Goal: Transaction & Acquisition: Book appointment/travel/reservation

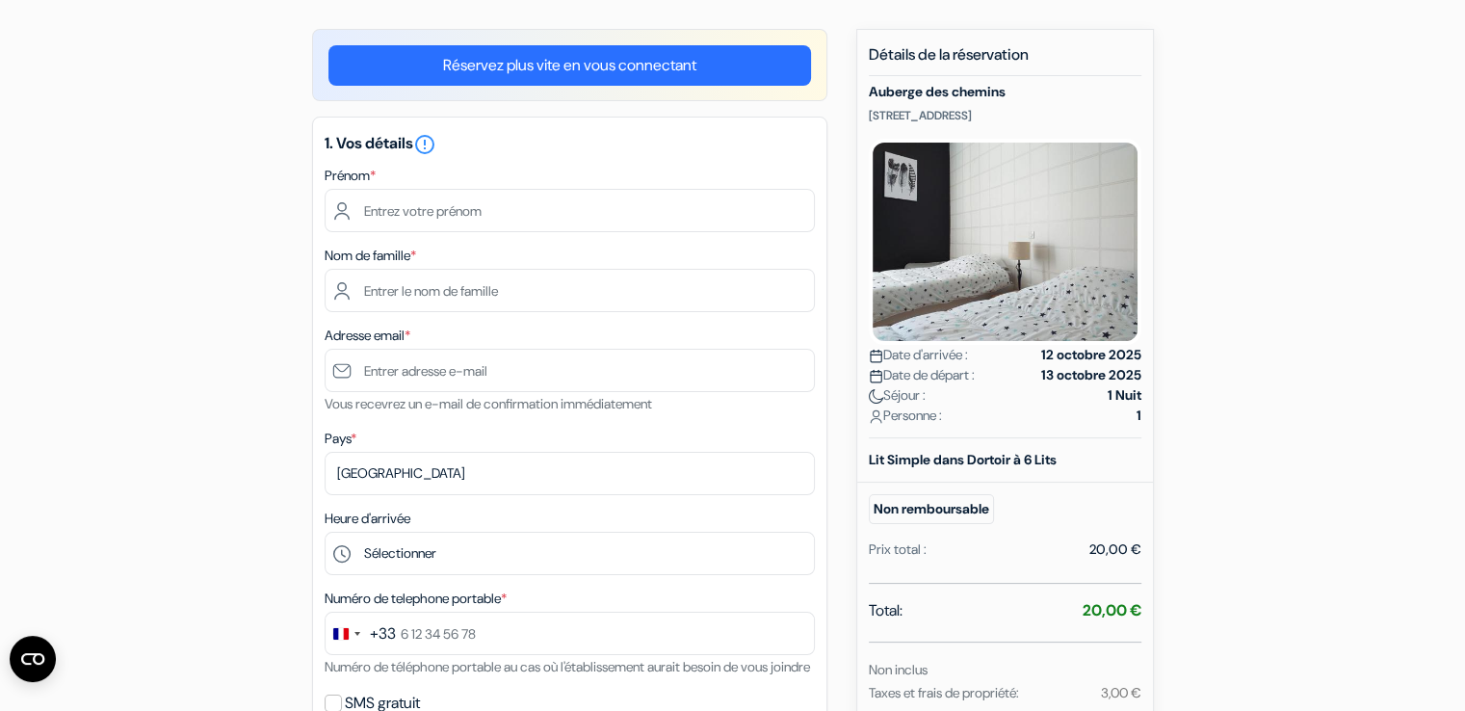
scroll to position [142, 0]
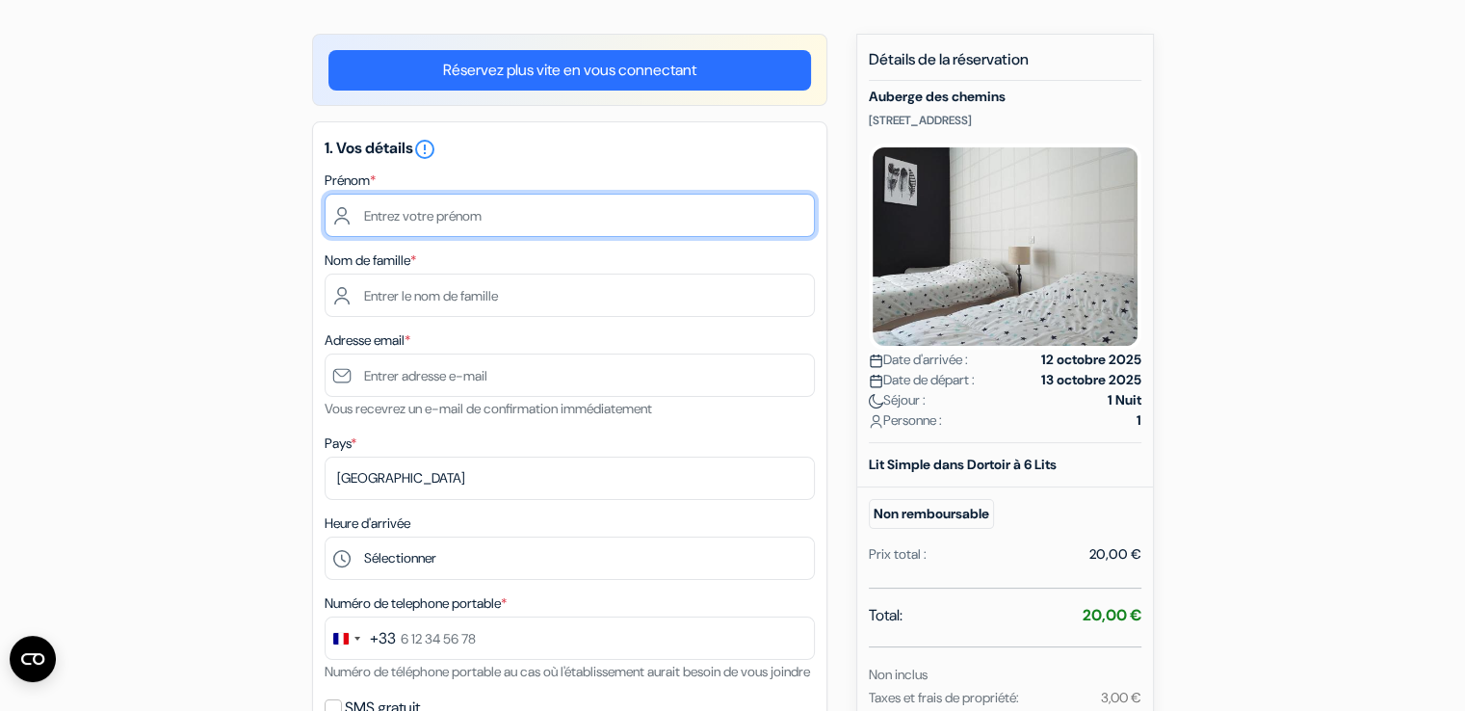
click at [416, 213] on input "text" at bounding box center [570, 215] width 490 height 43
type input "Amélie"
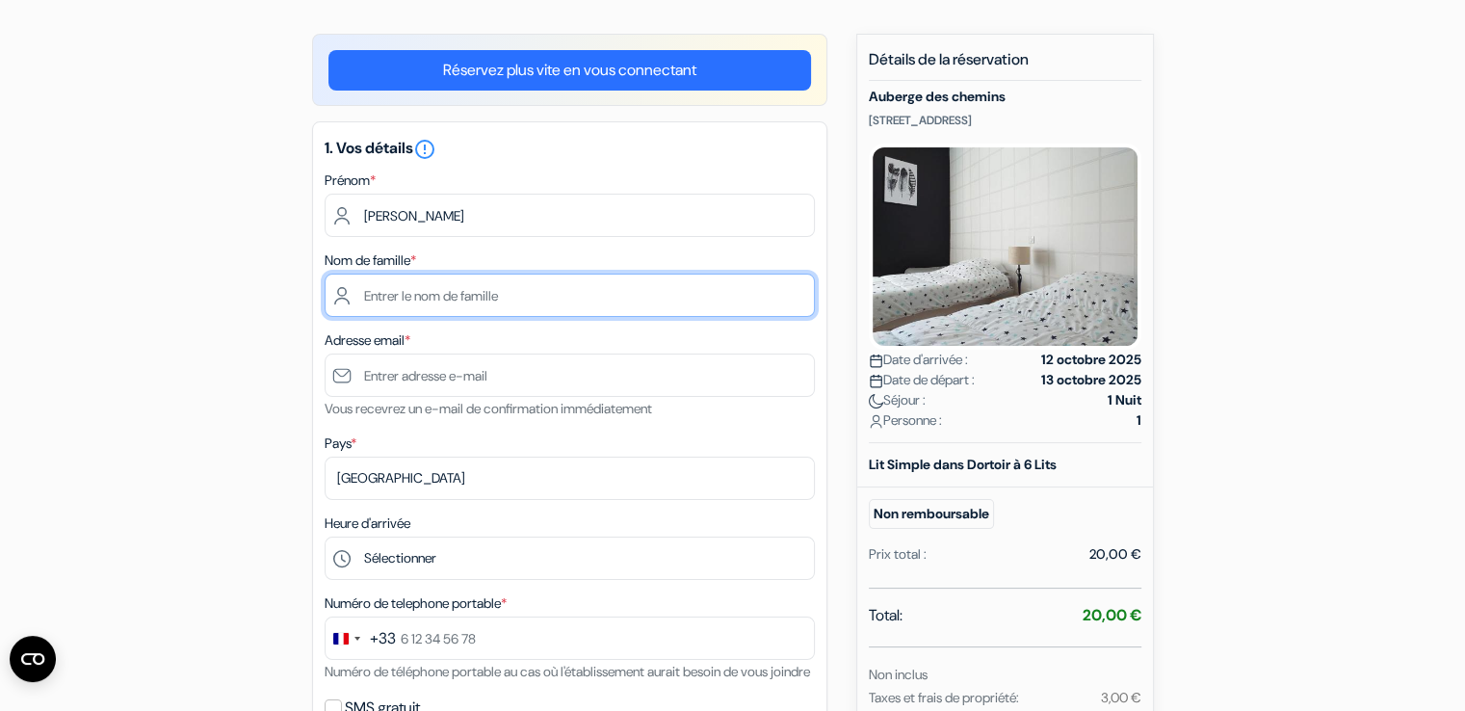
type input "Masurel"
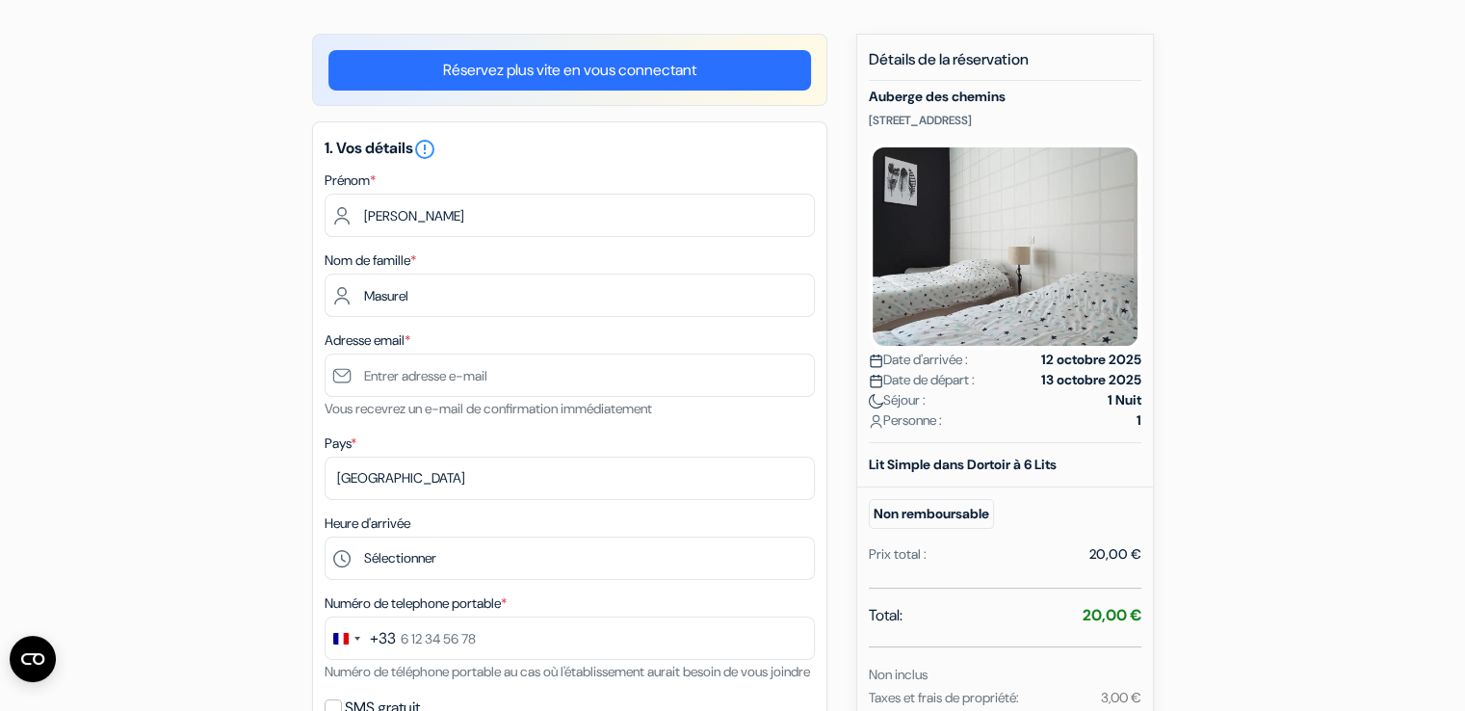
type input "[EMAIL_ADDRESS][DOMAIN_NAME]"
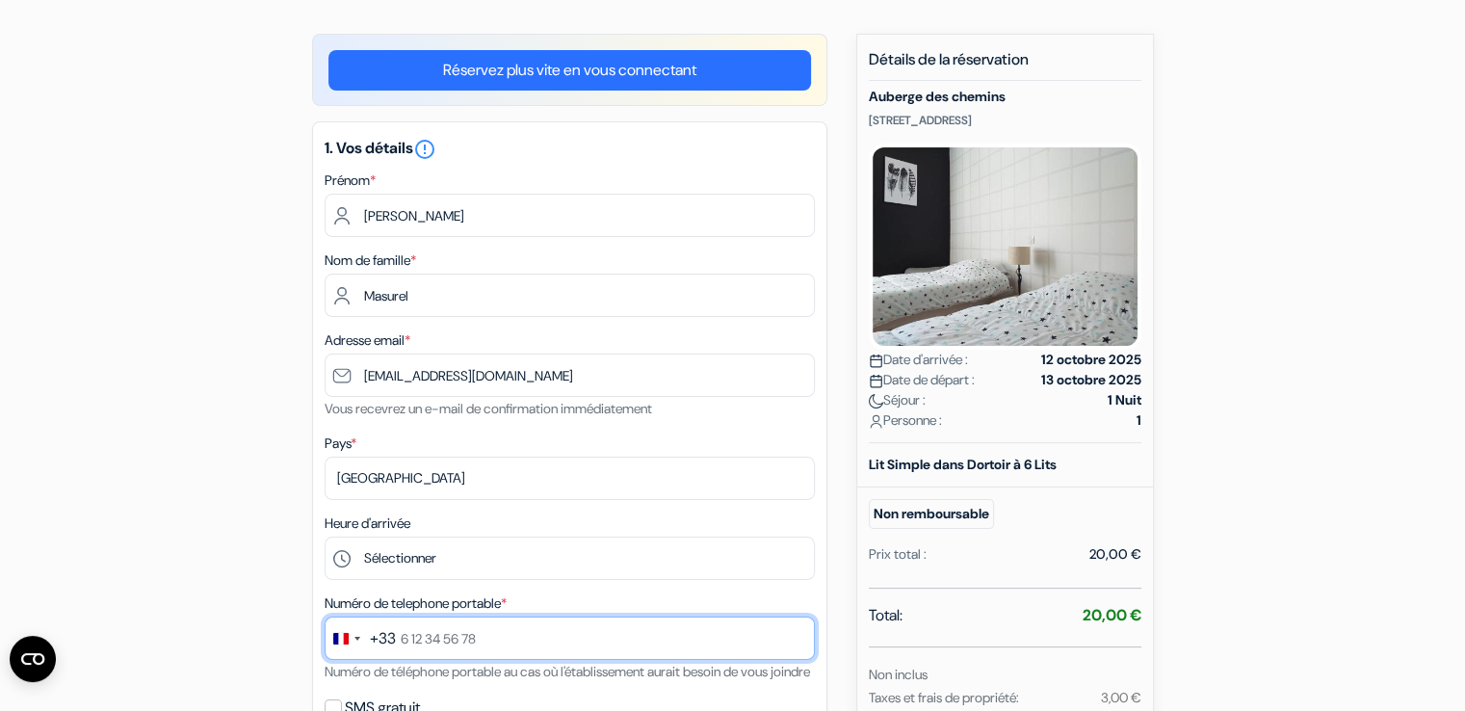
type input "0637157318"
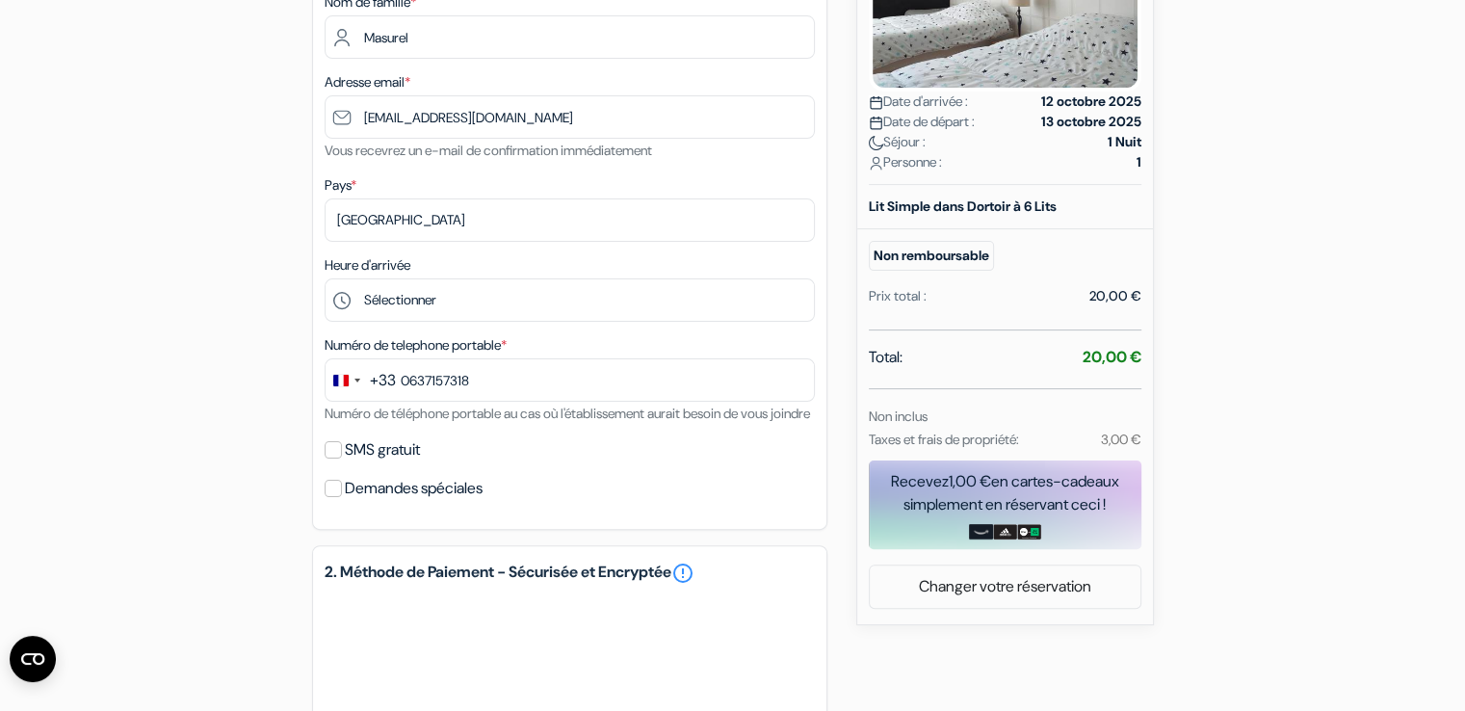
scroll to position [408, 0]
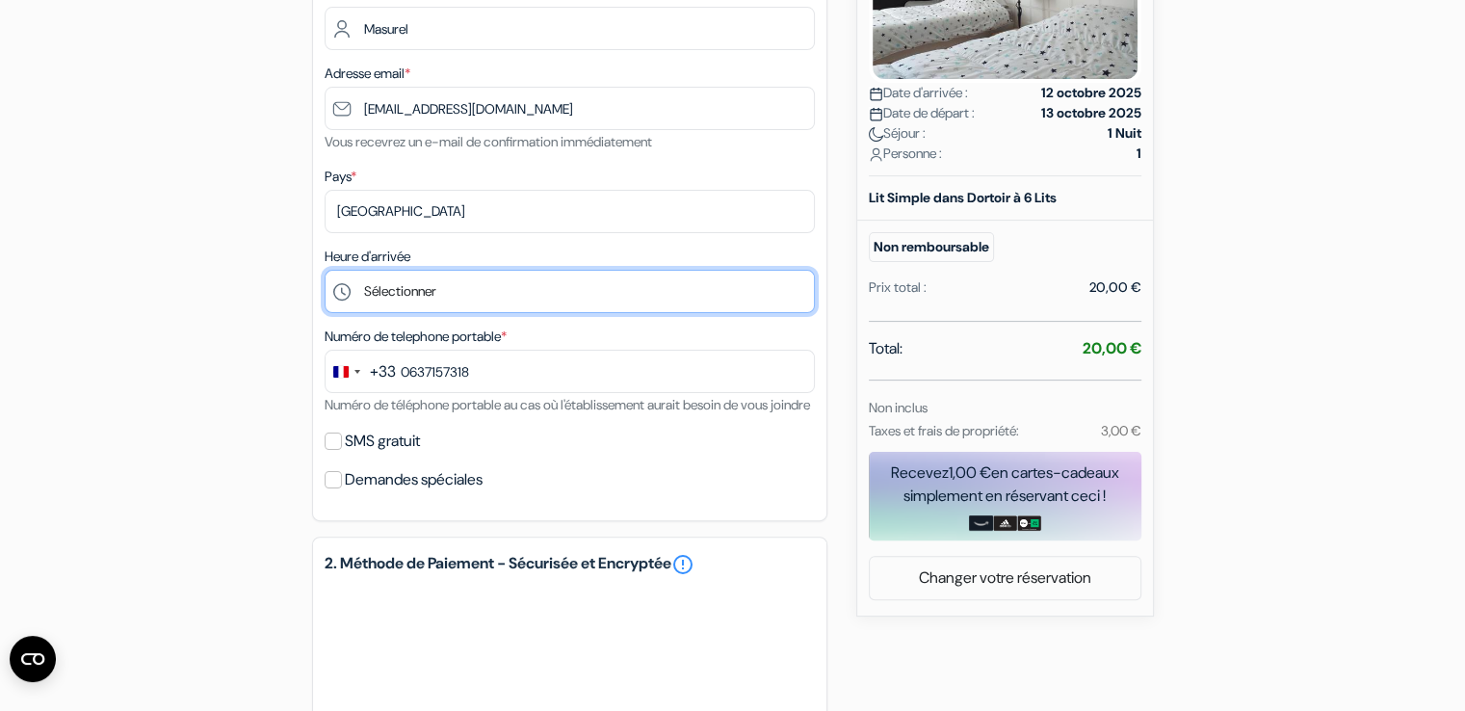
click at [357, 296] on select "Sélectionner 14:00 15:00 16:00 17:00 18:00" at bounding box center [570, 291] width 490 height 43
select select "18"
click at [325, 271] on select "Sélectionner 14:00 15:00 16:00 17:00 18:00" at bounding box center [570, 291] width 490 height 43
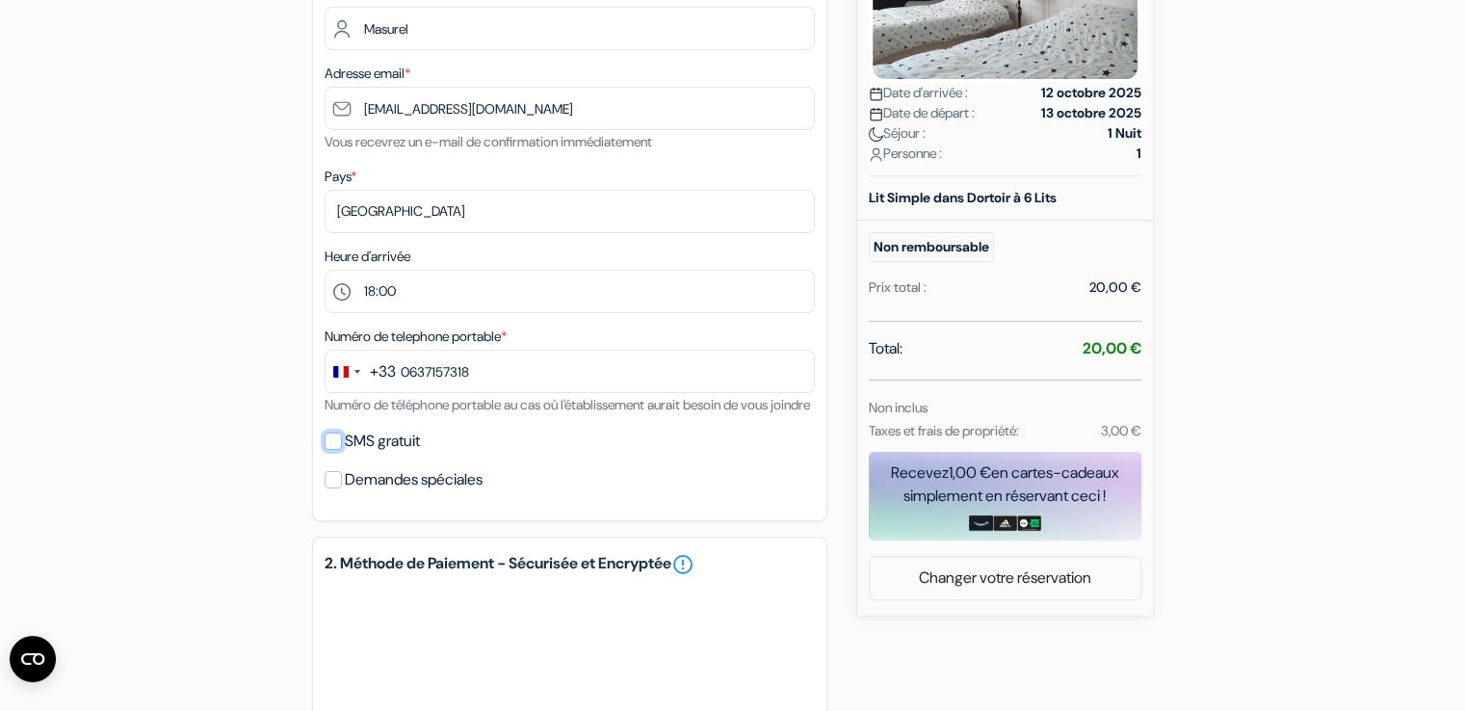
click at [331, 450] on input "SMS gratuit" at bounding box center [333, 441] width 17 height 17
checkbox input "true"
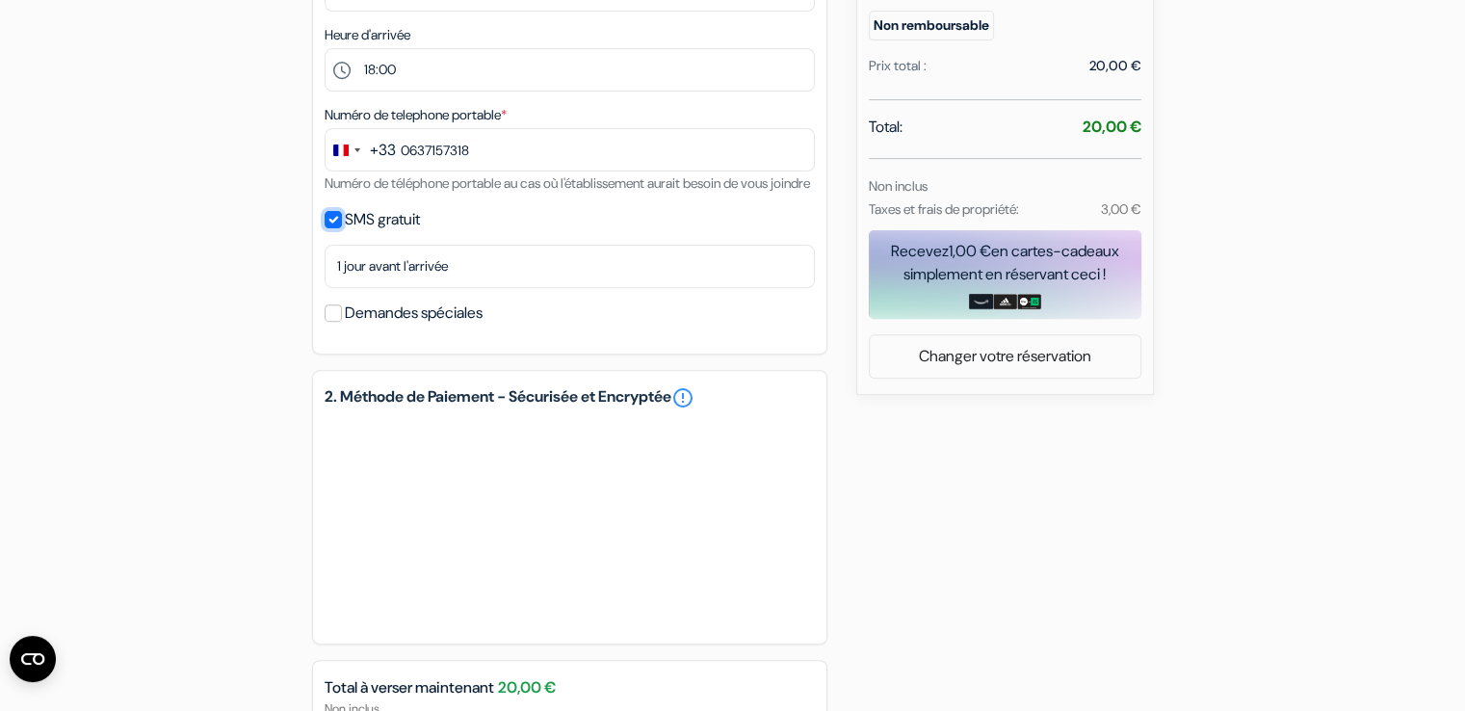
scroll to position [632, 0]
click at [334, 320] on input "Demandes spéciales" at bounding box center [333, 310] width 17 height 17
checkbox input "true"
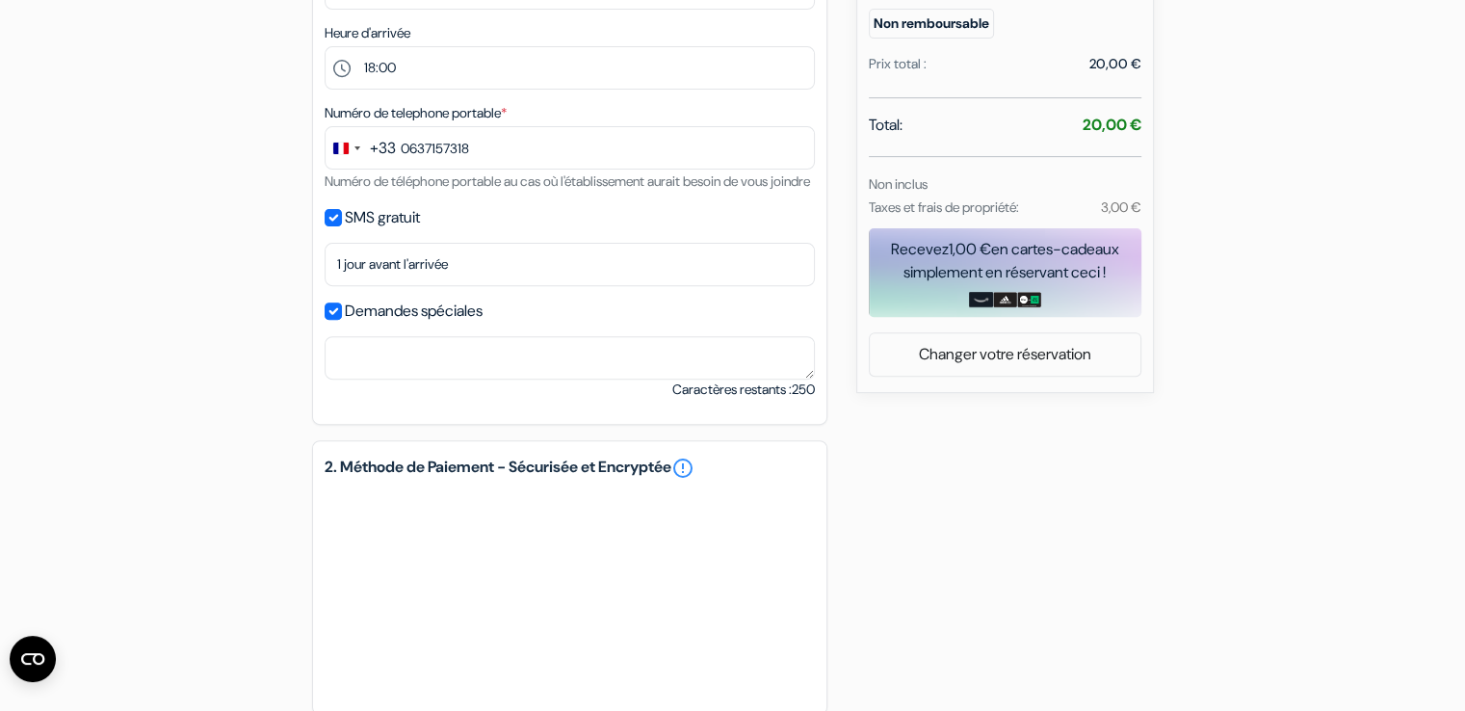
click at [365, 419] on div "1. Vos détails error_outline Prénom * Amélie Nom de famille * Masurel Adresse e…" at bounding box center [569, 28] width 515 height 794
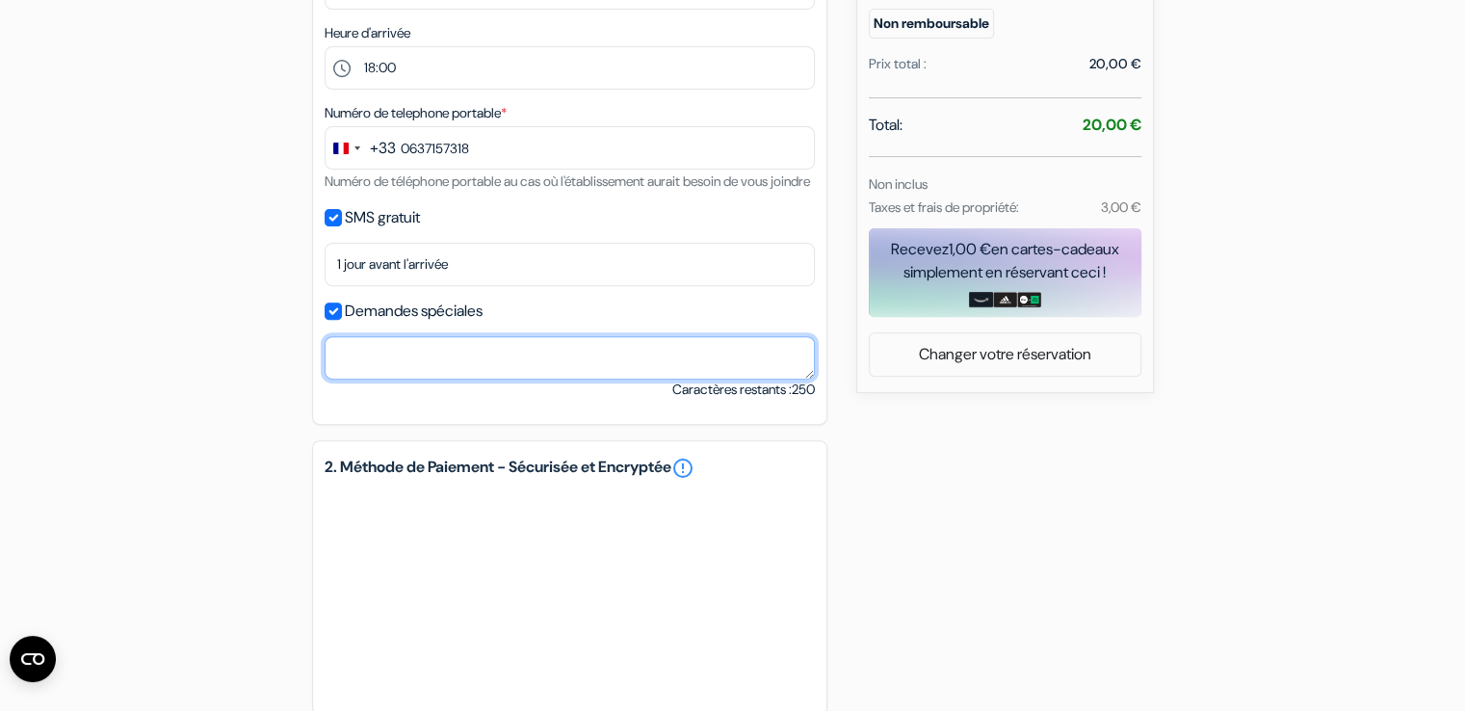
click at [339, 380] on textarea at bounding box center [570, 357] width 490 height 43
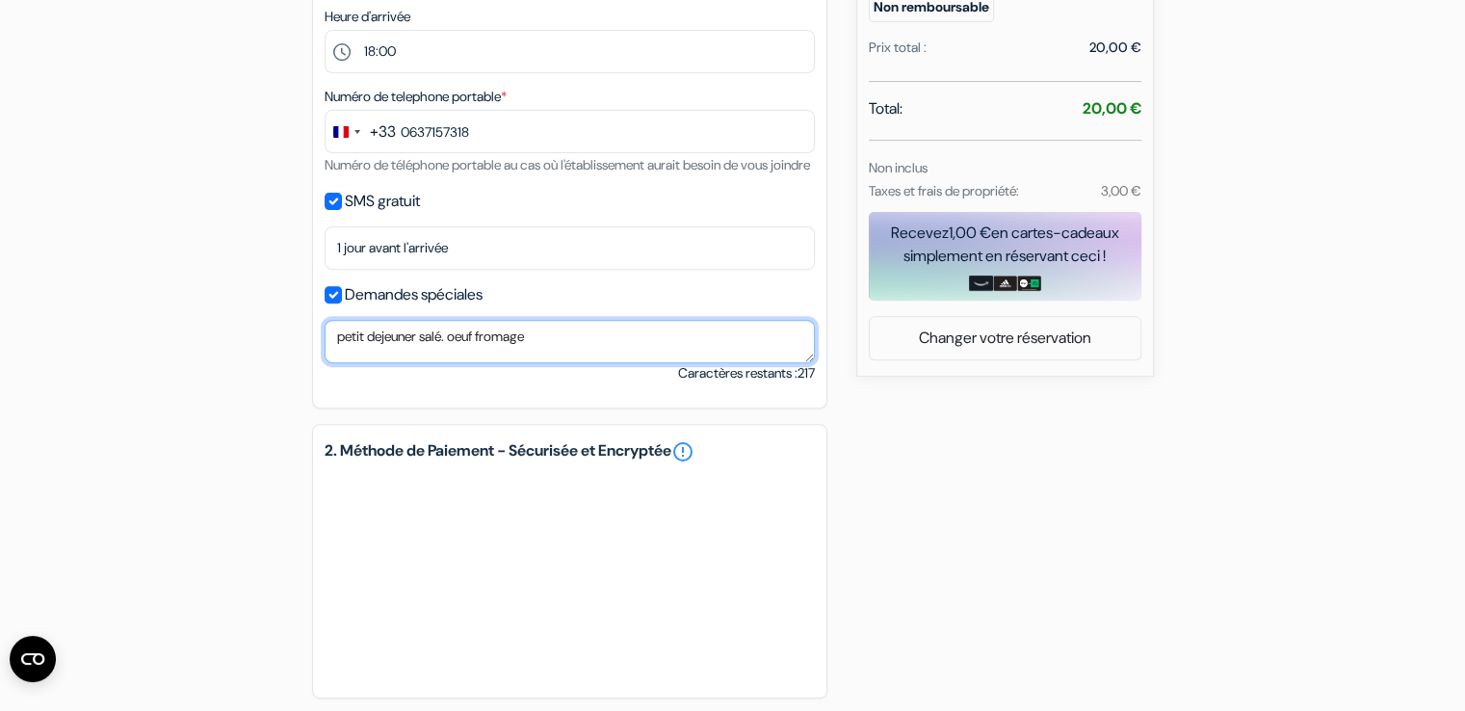
scroll to position [664, 0]
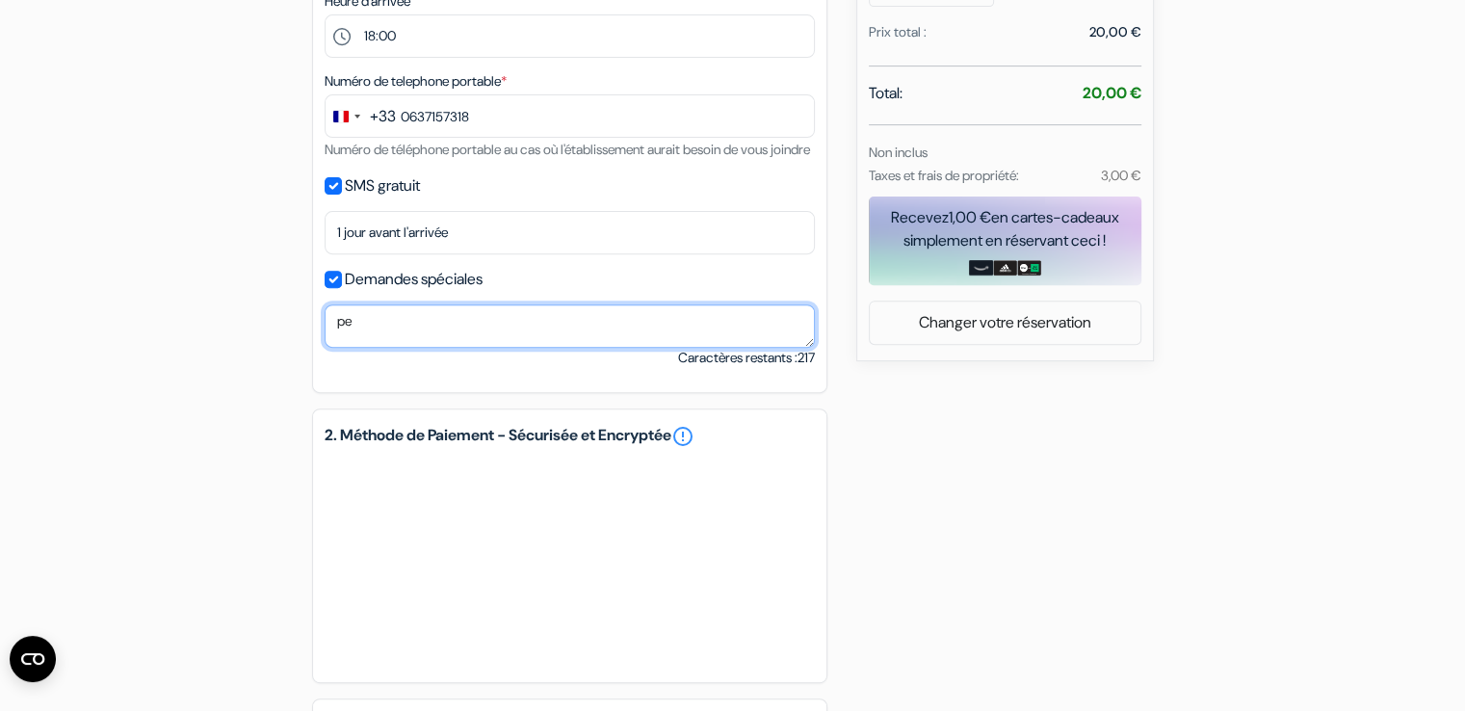
type textarea "p"
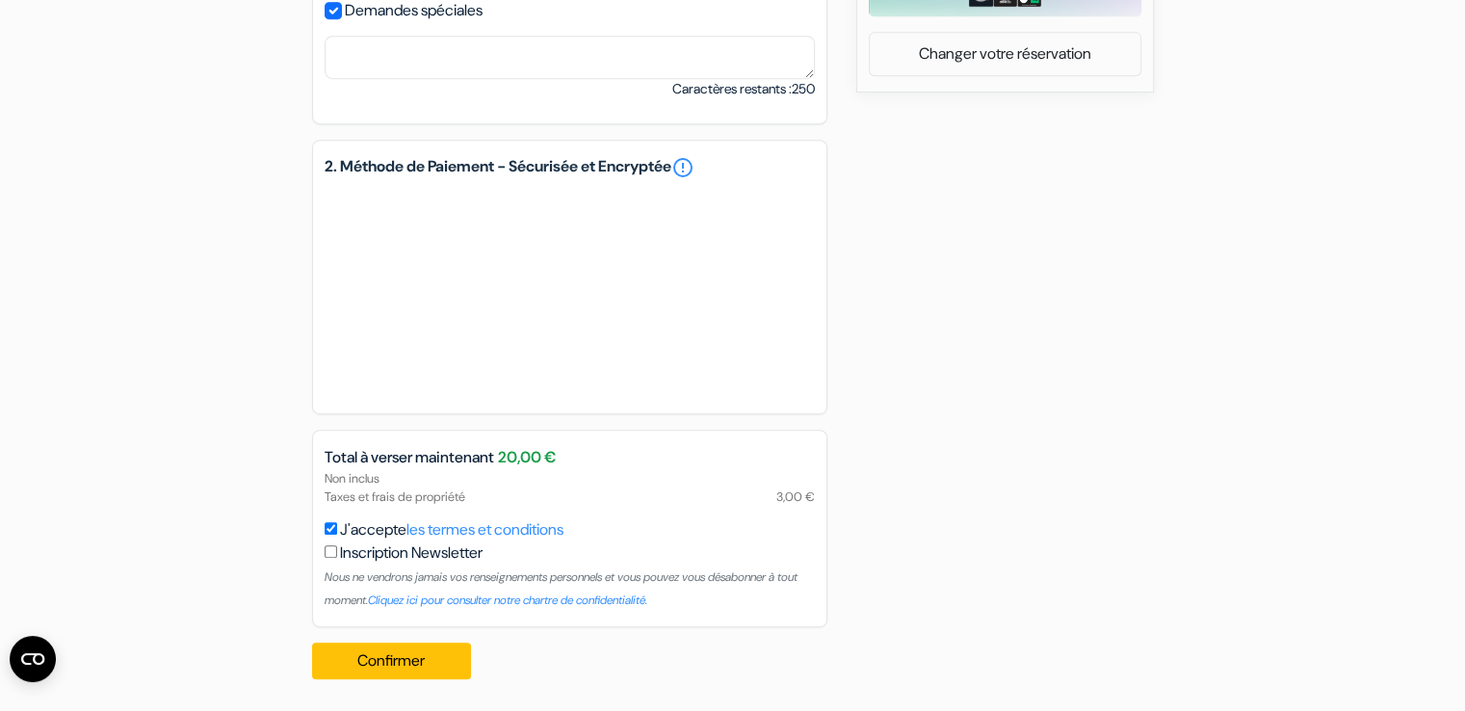
scroll to position [959, 0]
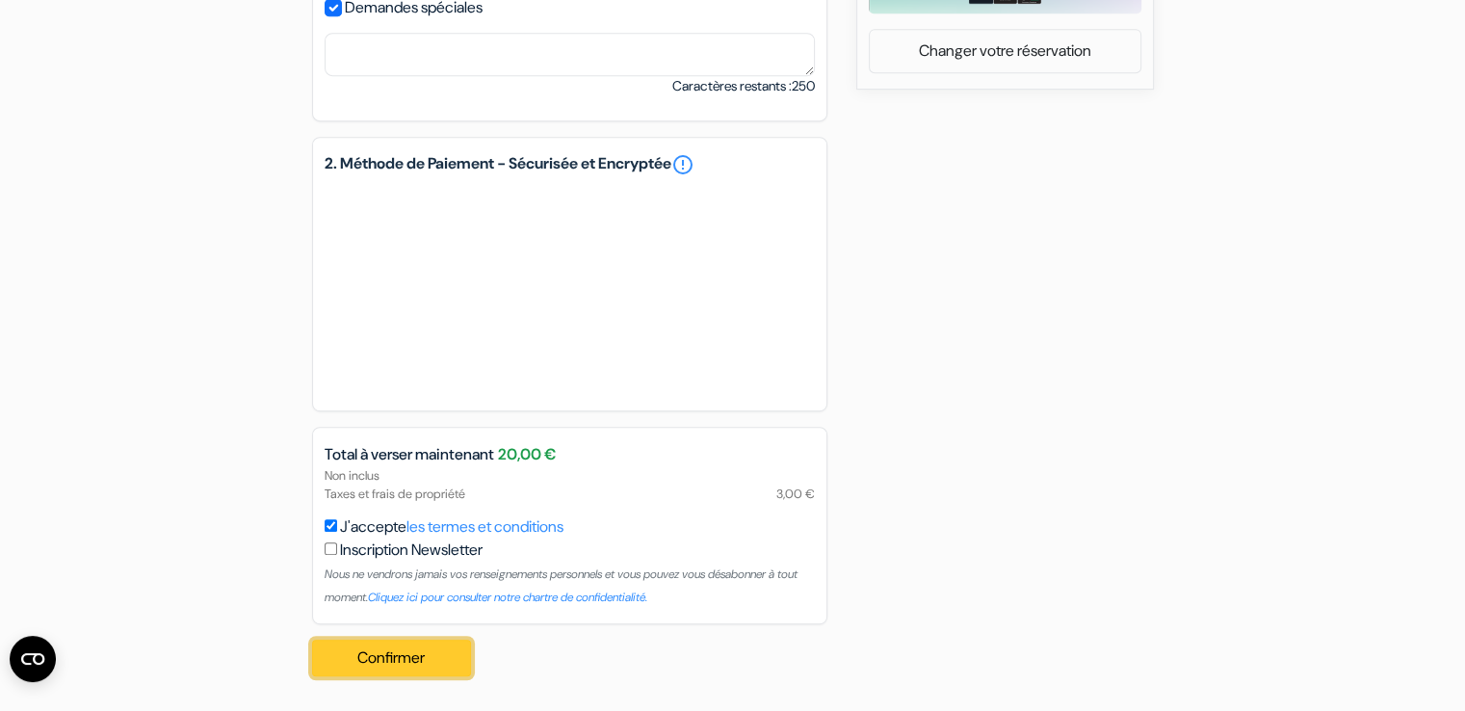
click at [433, 663] on button "Confirmer Loading..." at bounding box center [392, 658] width 160 height 37
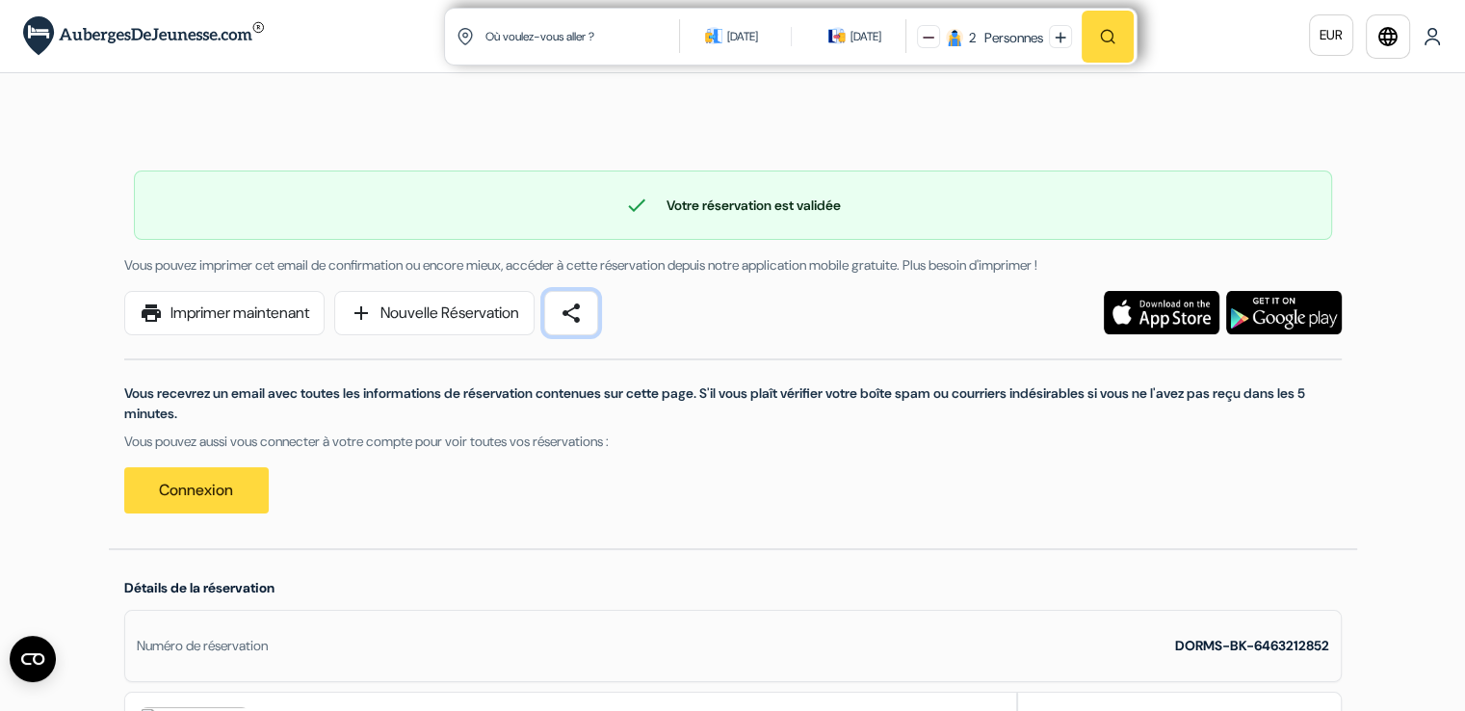
click at [598, 313] on link "share" at bounding box center [571, 313] width 54 height 44
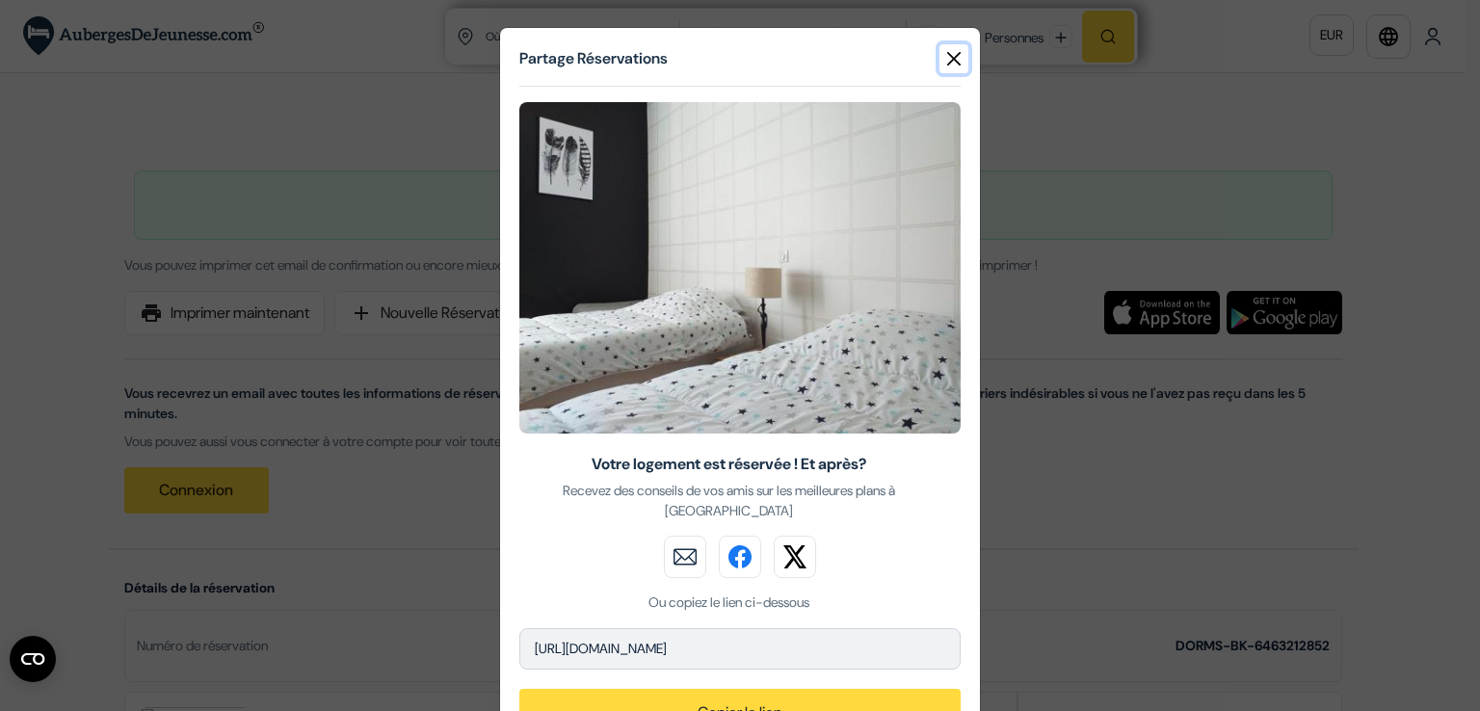
click at [947, 62] on button "Close" at bounding box center [953, 58] width 29 height 29
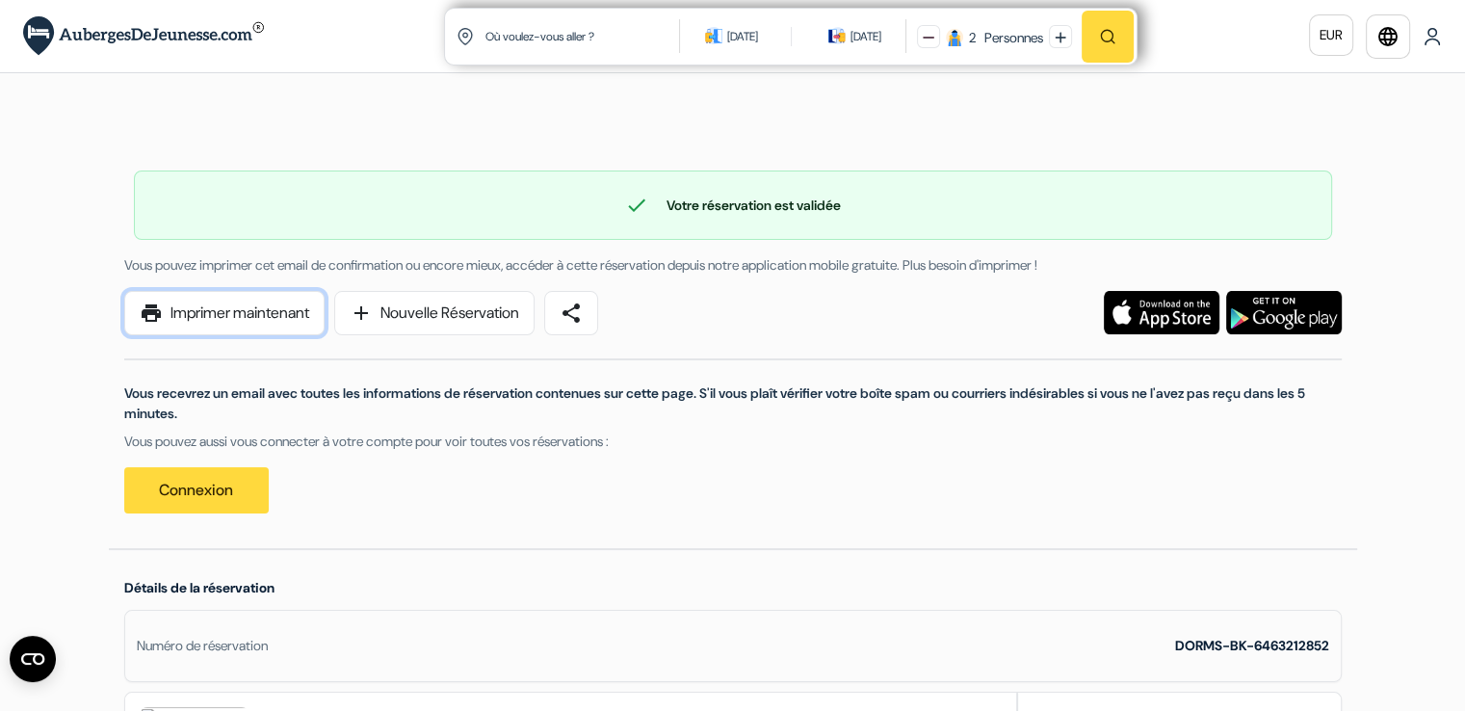
click at [220, 313] on link "print Imprimer maintenant" at bounding box center [224, 313] width 200 height 44
